Goal: Contribute content: Add original content to the website for others to see

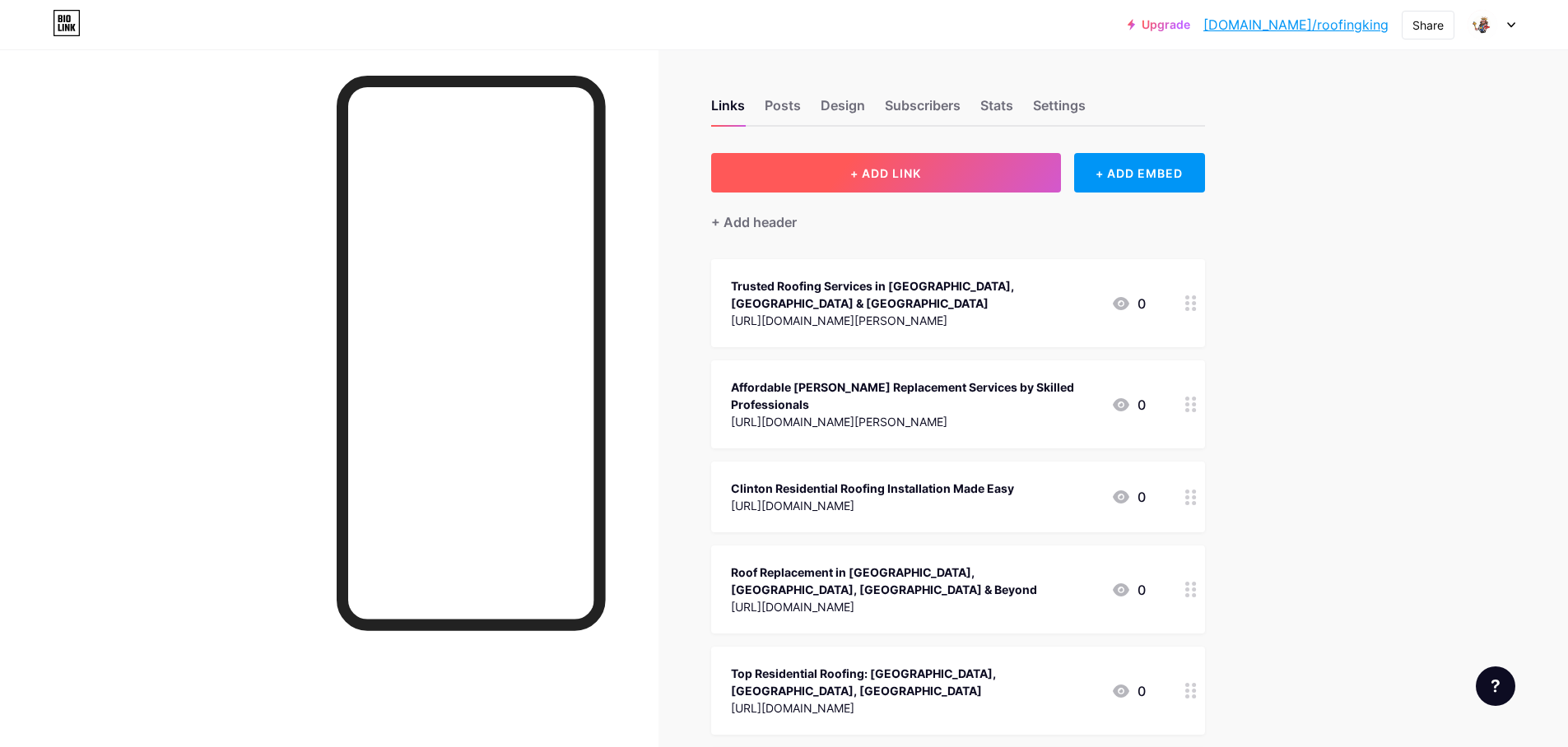
click at [911, 173] on span "+ ADD LINK" at bounding box center [886, 173] width 71 height 14
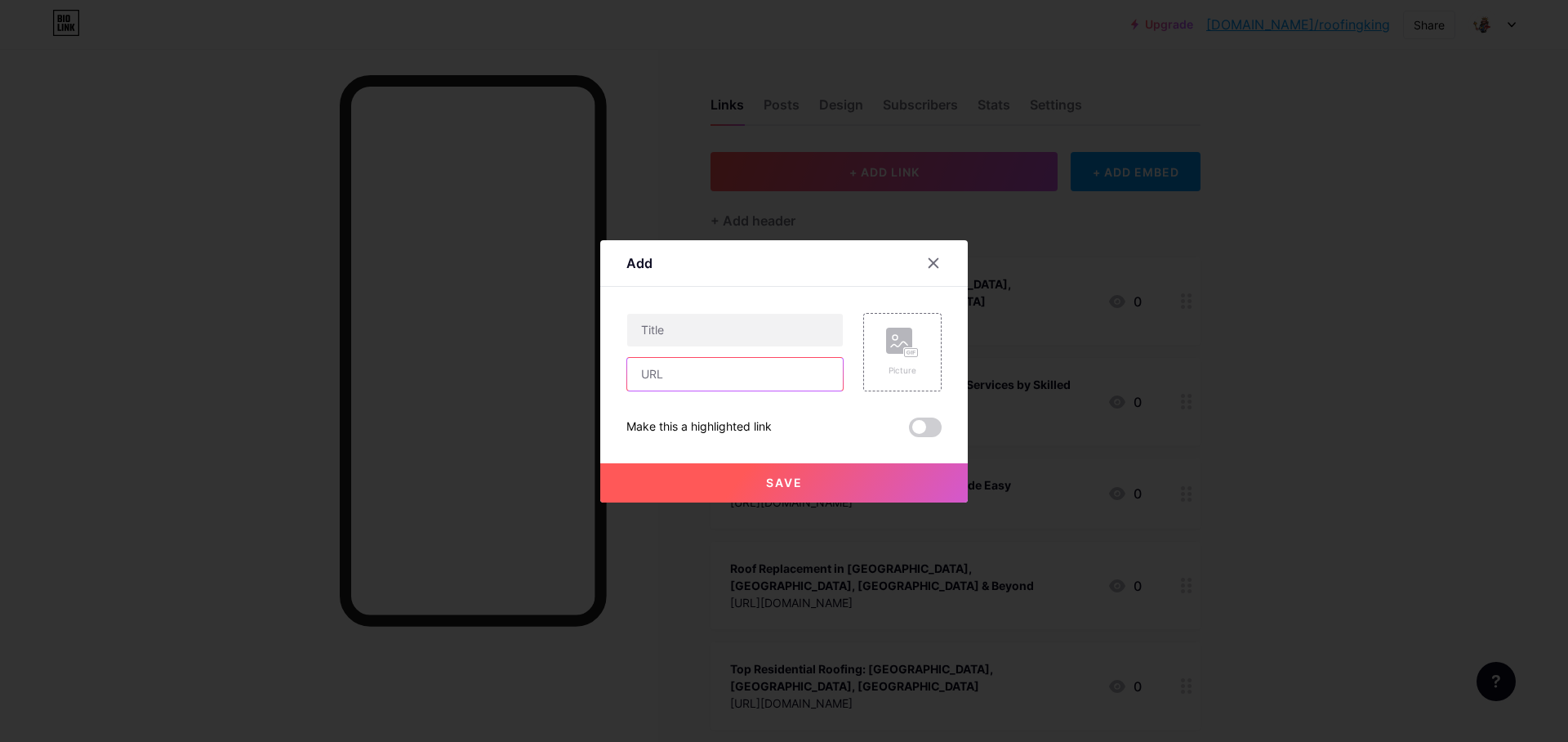
click at [686, 378] on input "text" at bounding box center [735, 374] width 216 height 33
paste input "[URL][DOMAIN_NAME]"
type input "[URL][DOMAIN_NAME]"
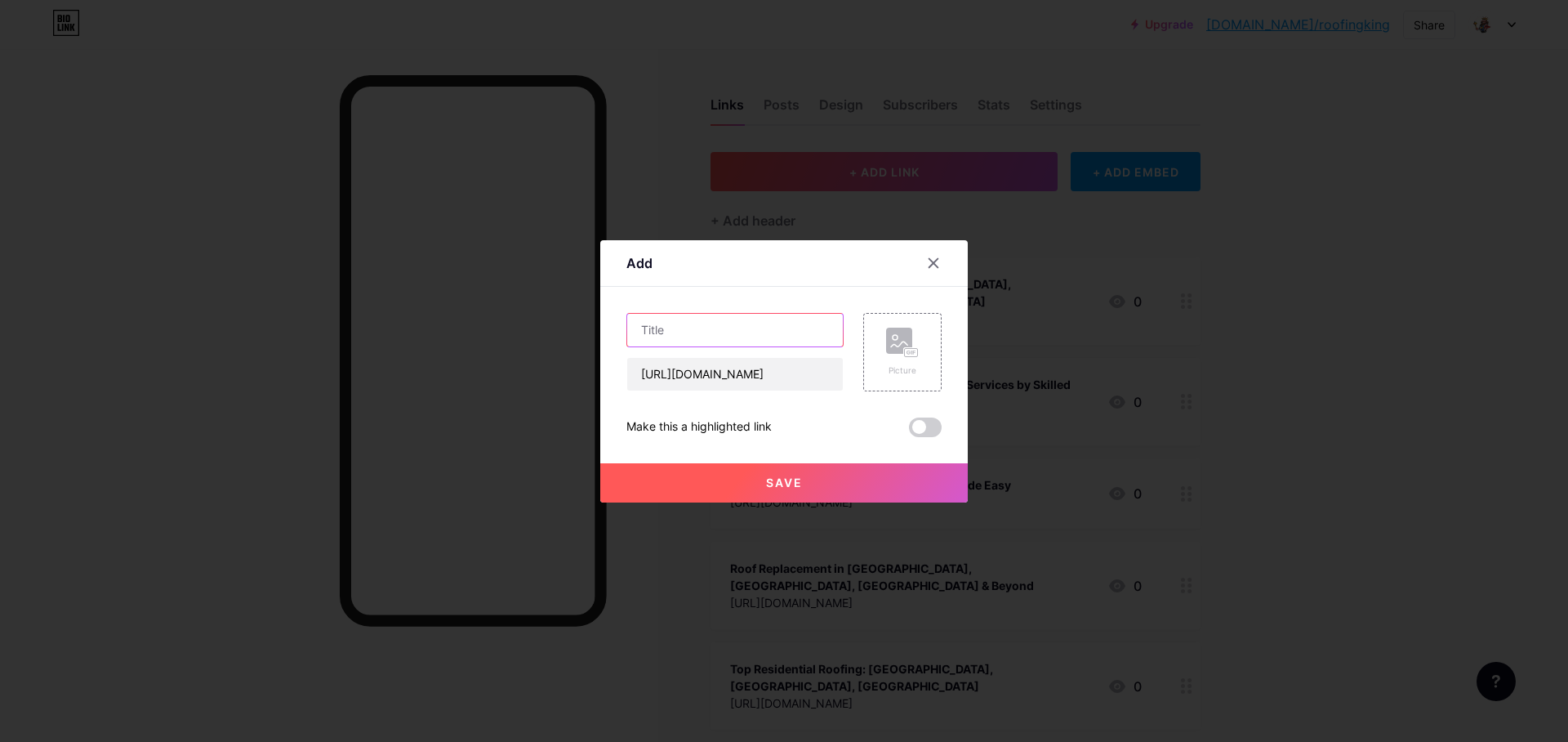
click at [692, 338] on input "text" at bounding box center [735, 330] width 216 height 33
paste input "Your Trusted Local Experts for Roofing & Siding in [GEOGRAPHIC_DATA]"
type input "Your Trusted Local Experts for Roofing & Siding in [GEOGRAPHIC_DATA]"
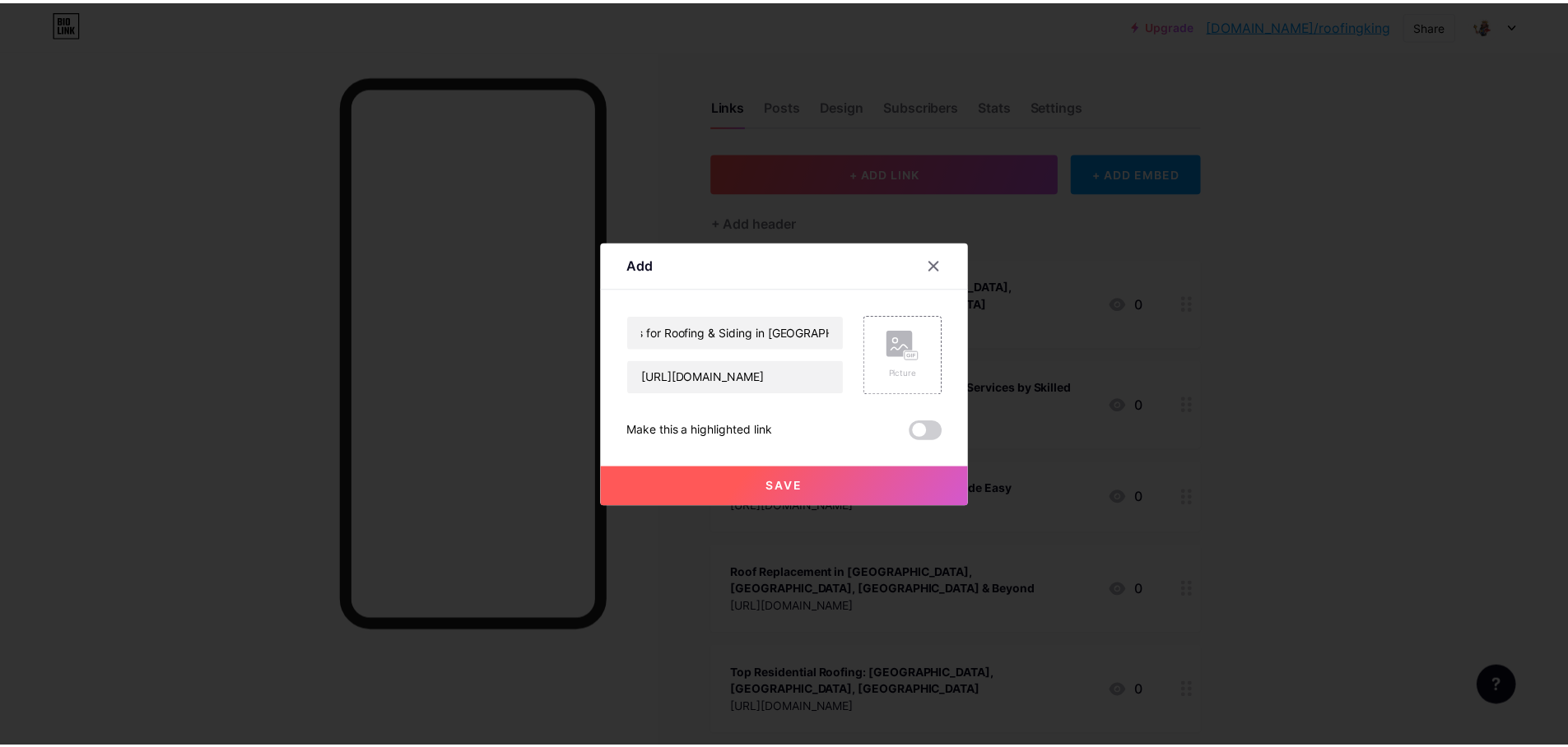
scroll to position [0, 0]
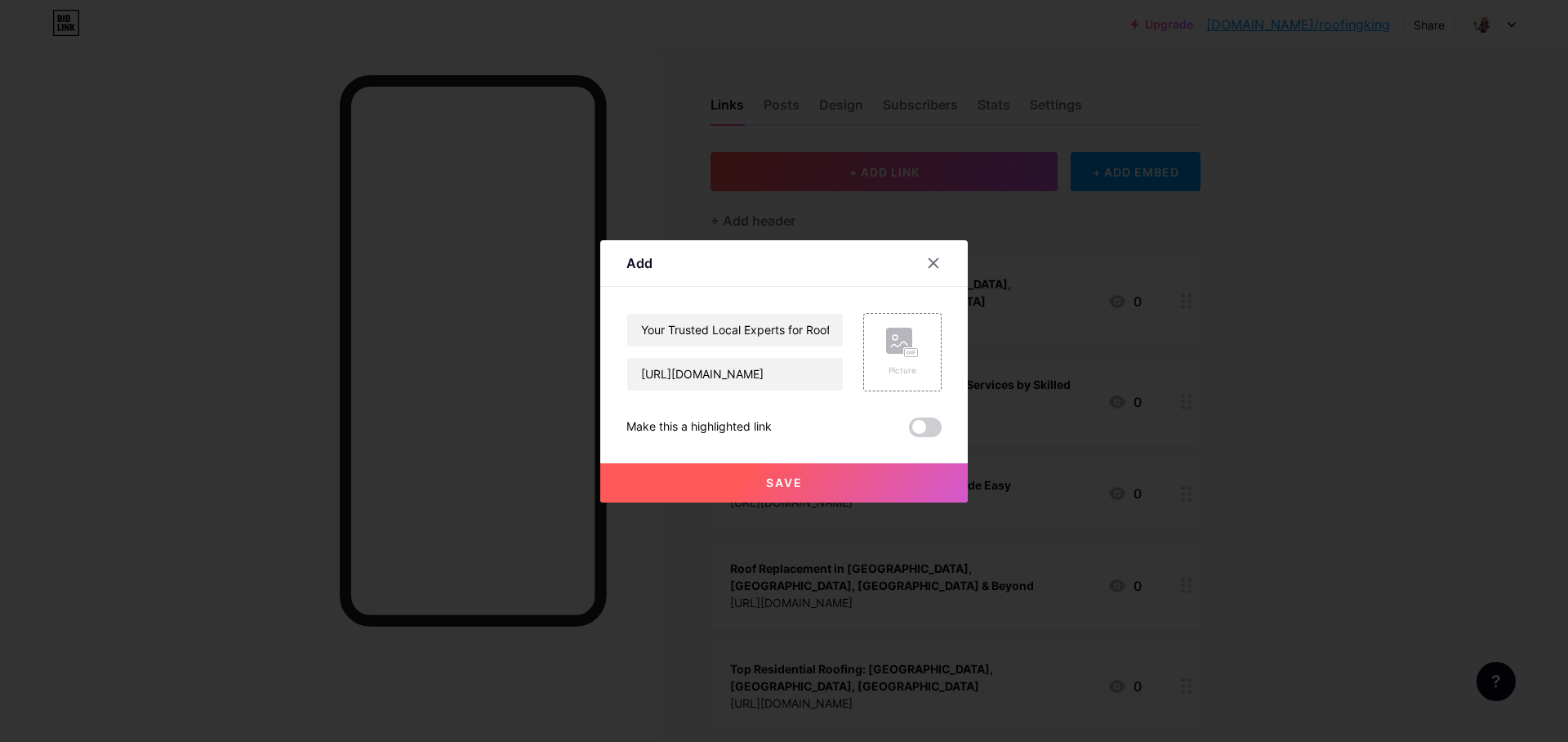
click at [930, 430] on span at bounding box center [925, 427] width 33 height 19
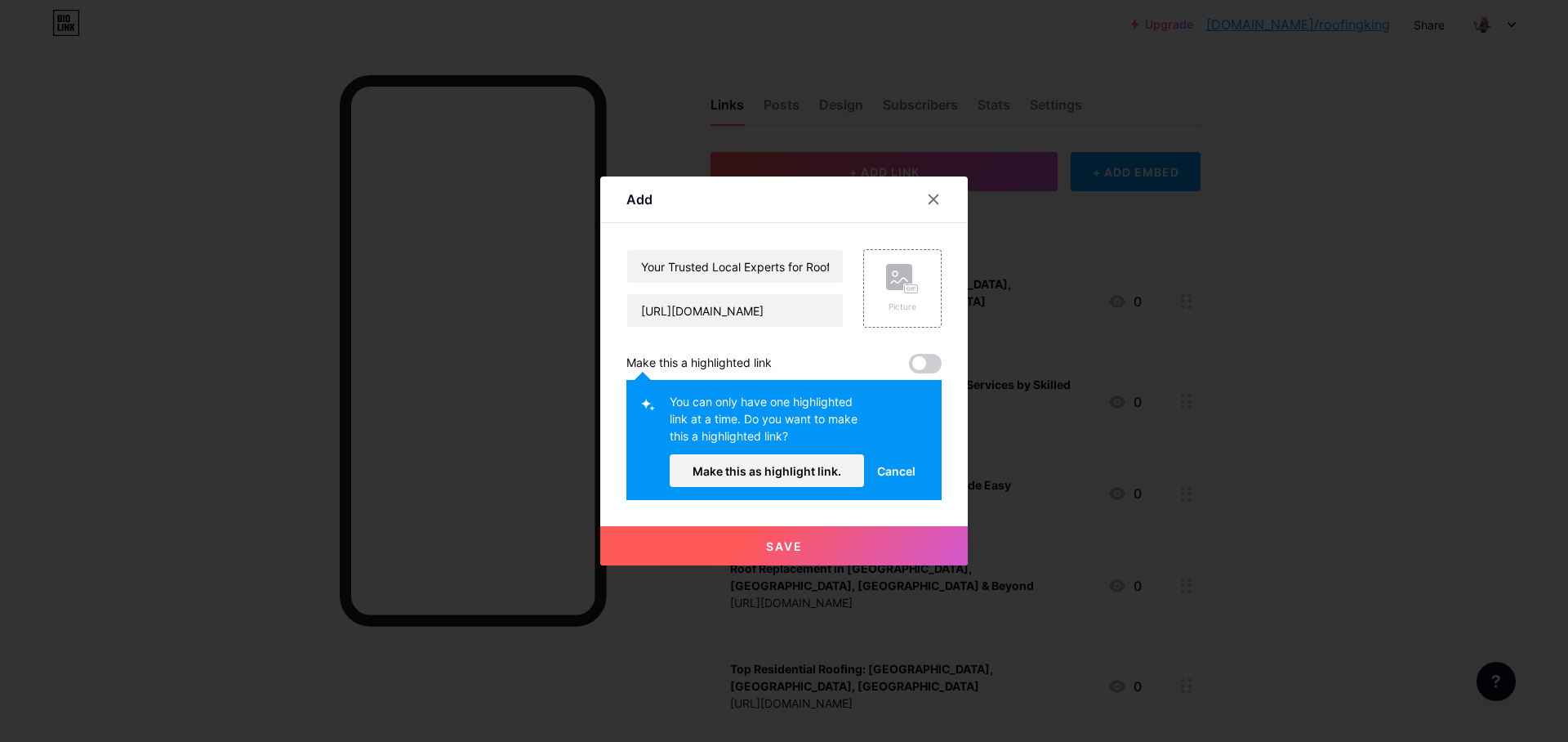
click at [923, 364] on span at bounding box center [925, 364] width 33 height 19
click at [799, 479] on button "Make this as highlight link." at bounding box center [767, 470] width 194 height 33
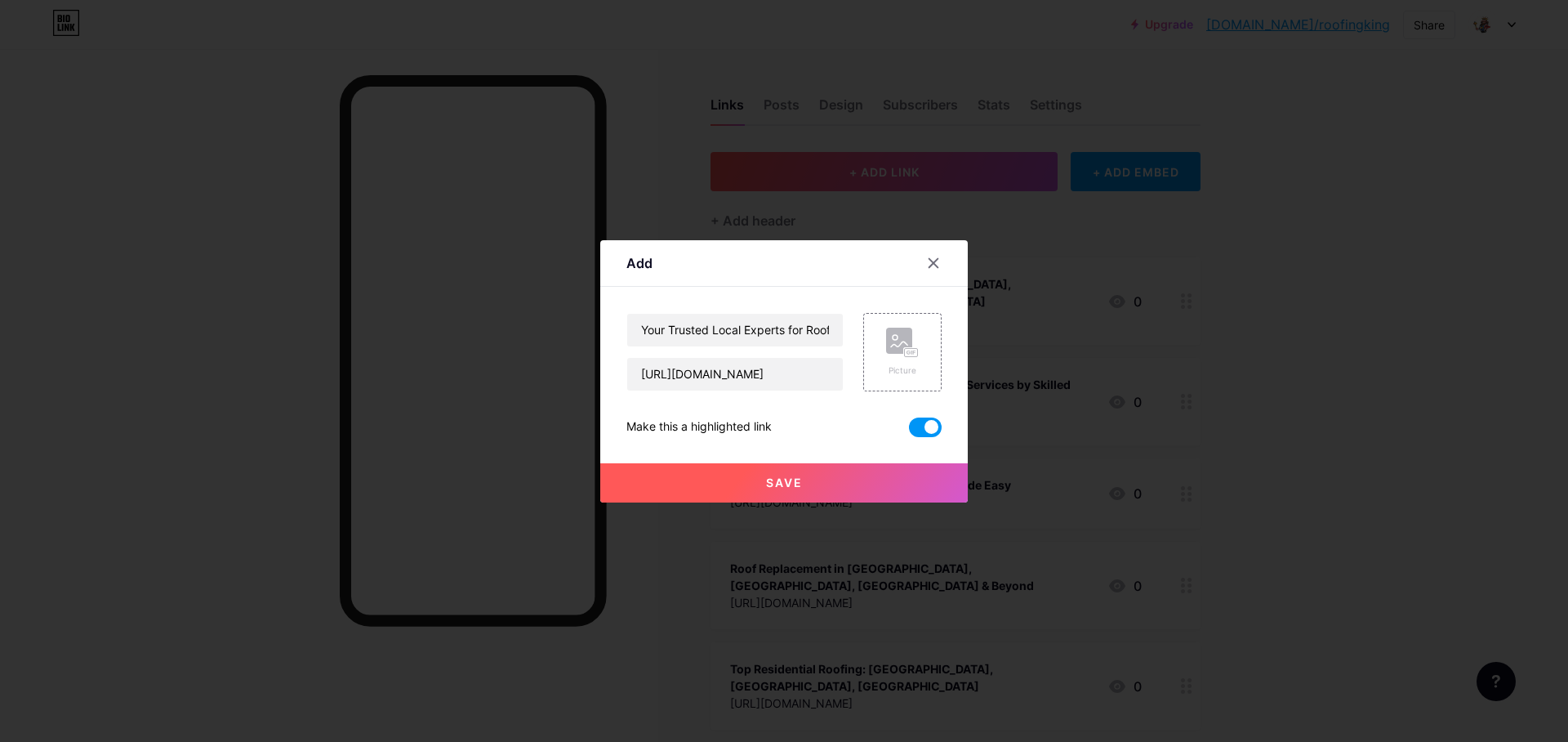
click at [795, 498] on button "Save" at bounding box center [784, 483] width 368 height 39
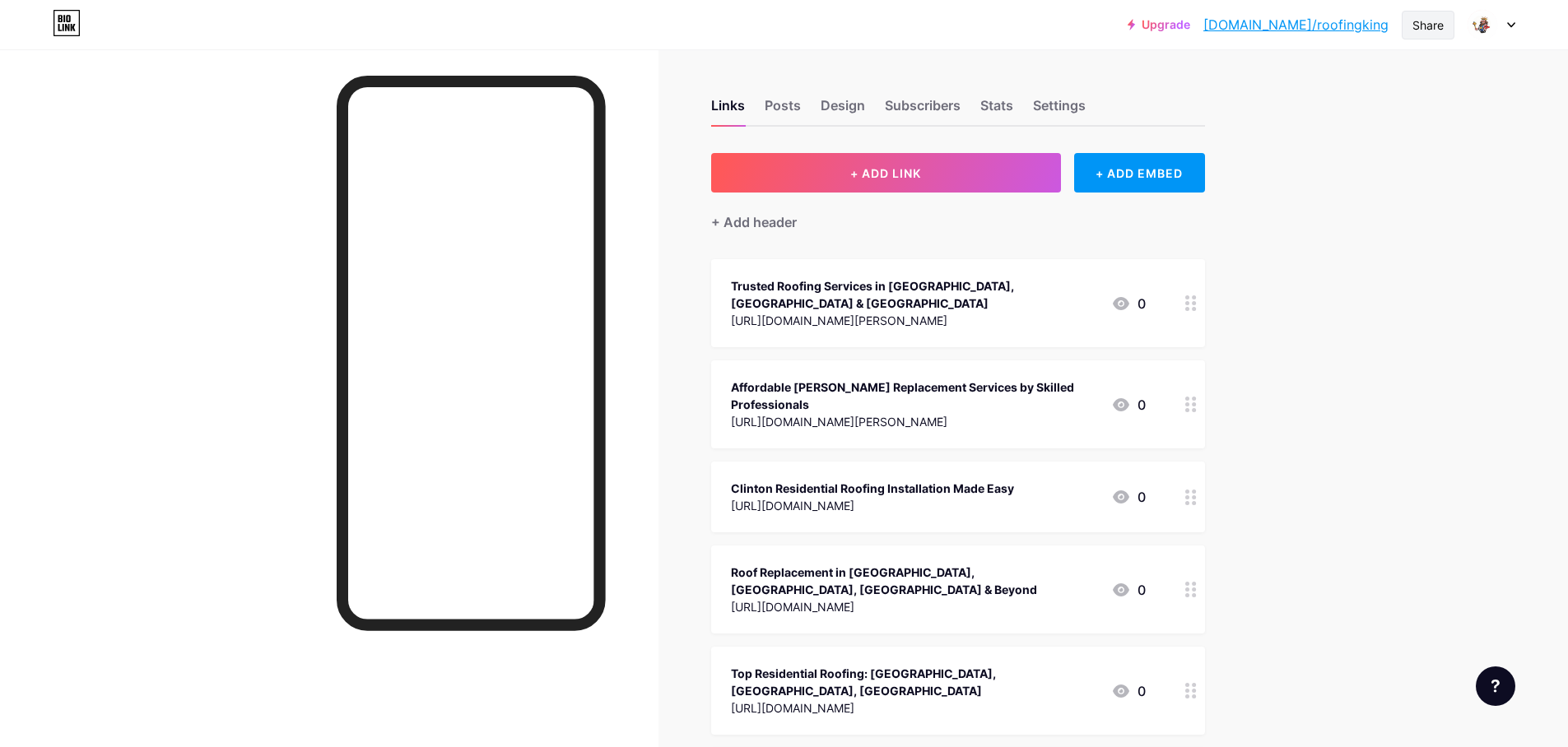
click at [1435, 27] on div "Share" at bounding box center [1428, 25] width 31 height 17
click at [1371, 95] on div "Copy link" at bounding box center [1331, 84] width 245 height 39
click at [1301, 91] on div "Copy link" at bounding box center [1291, 84] width 61 height 20
